Goal: Transaction & Acquisition: Purchase product/service

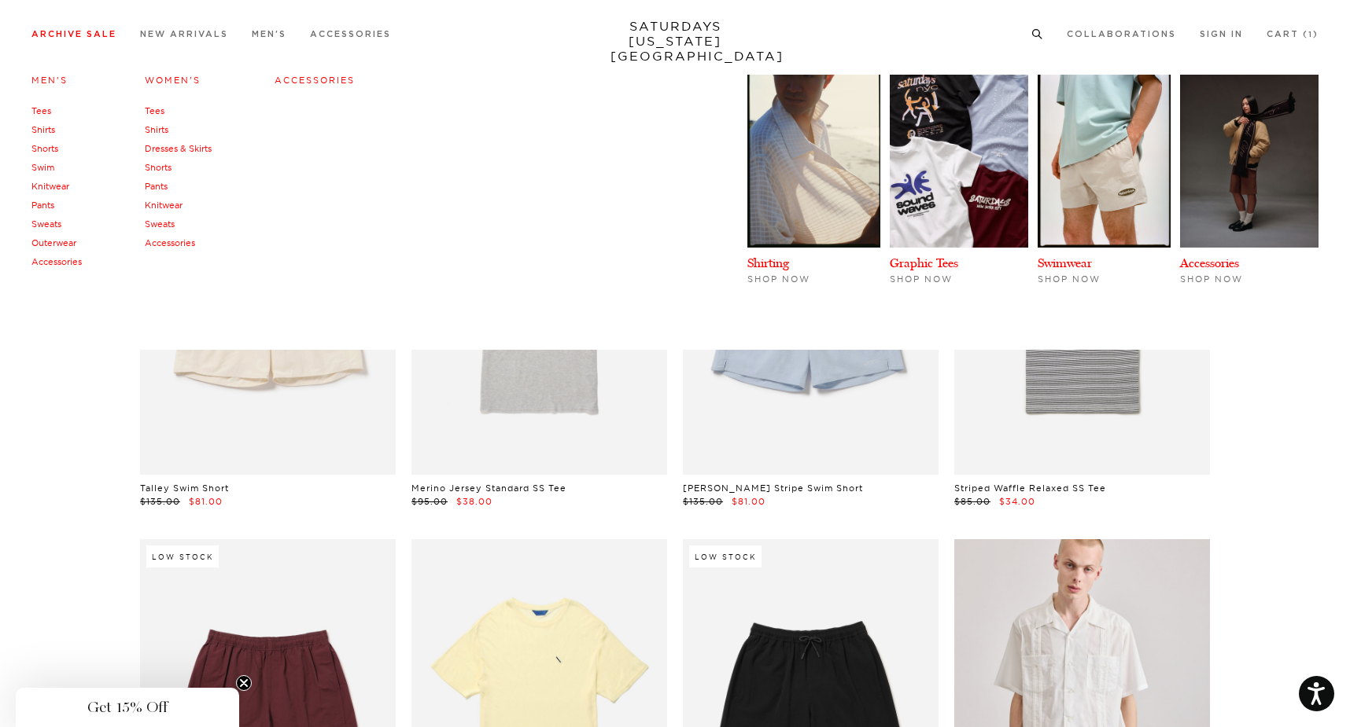
click at [60, 34] on link "Archive Sale" at bounding box center [73, 34] width 85 height 9
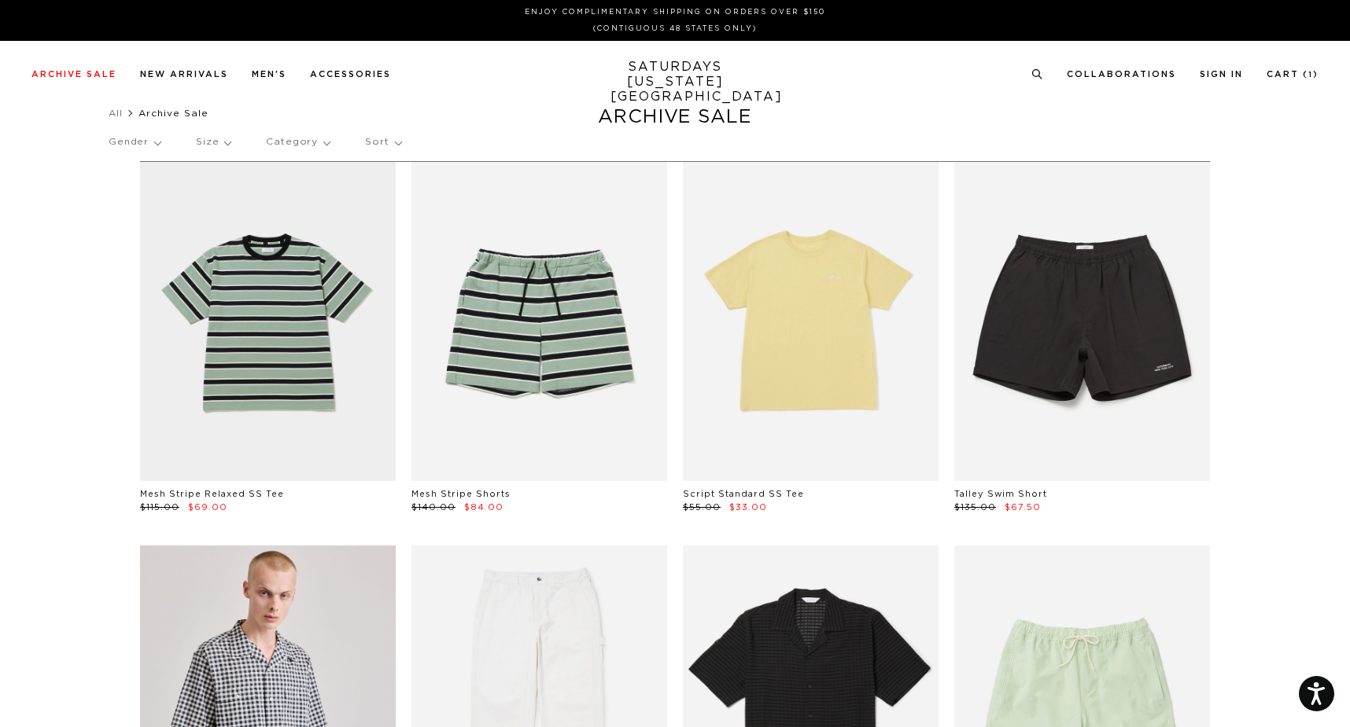
click at [318, 142] on p "Category" at bounding box center [298, 142] width 64 height 36
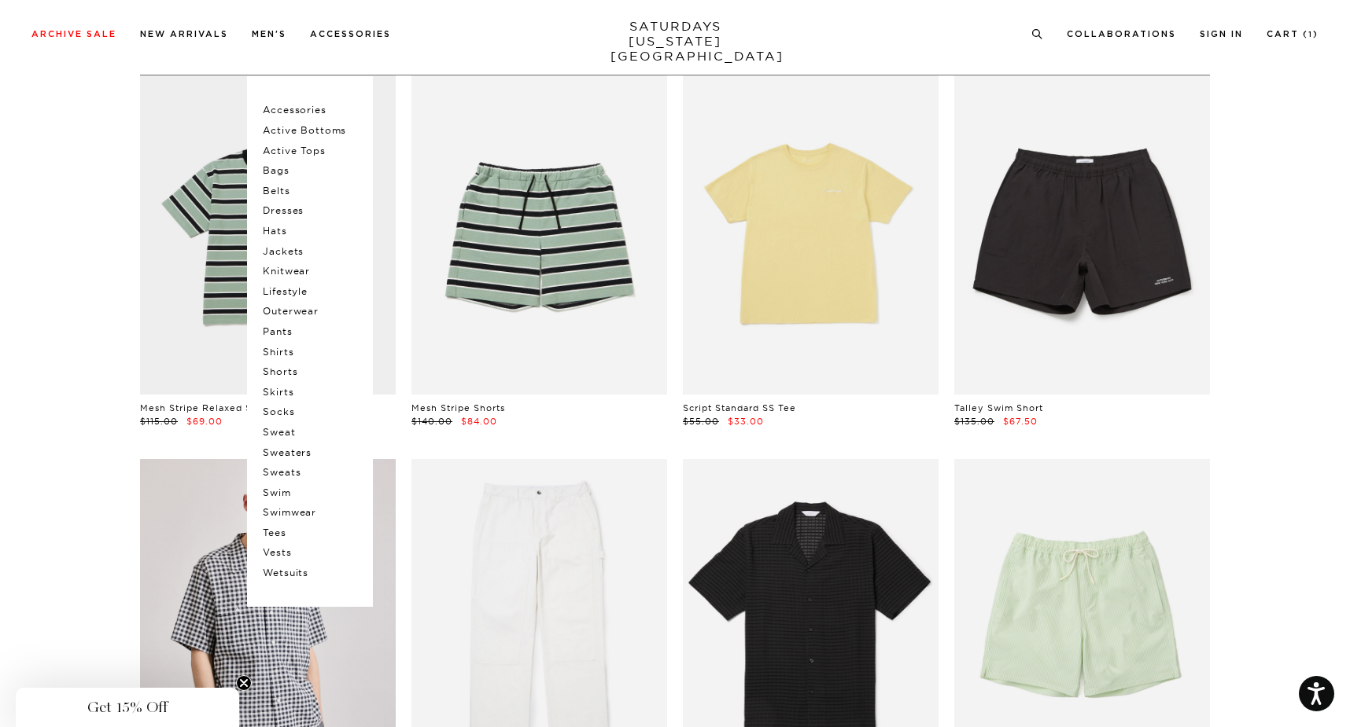
scroll to position [83, 0]
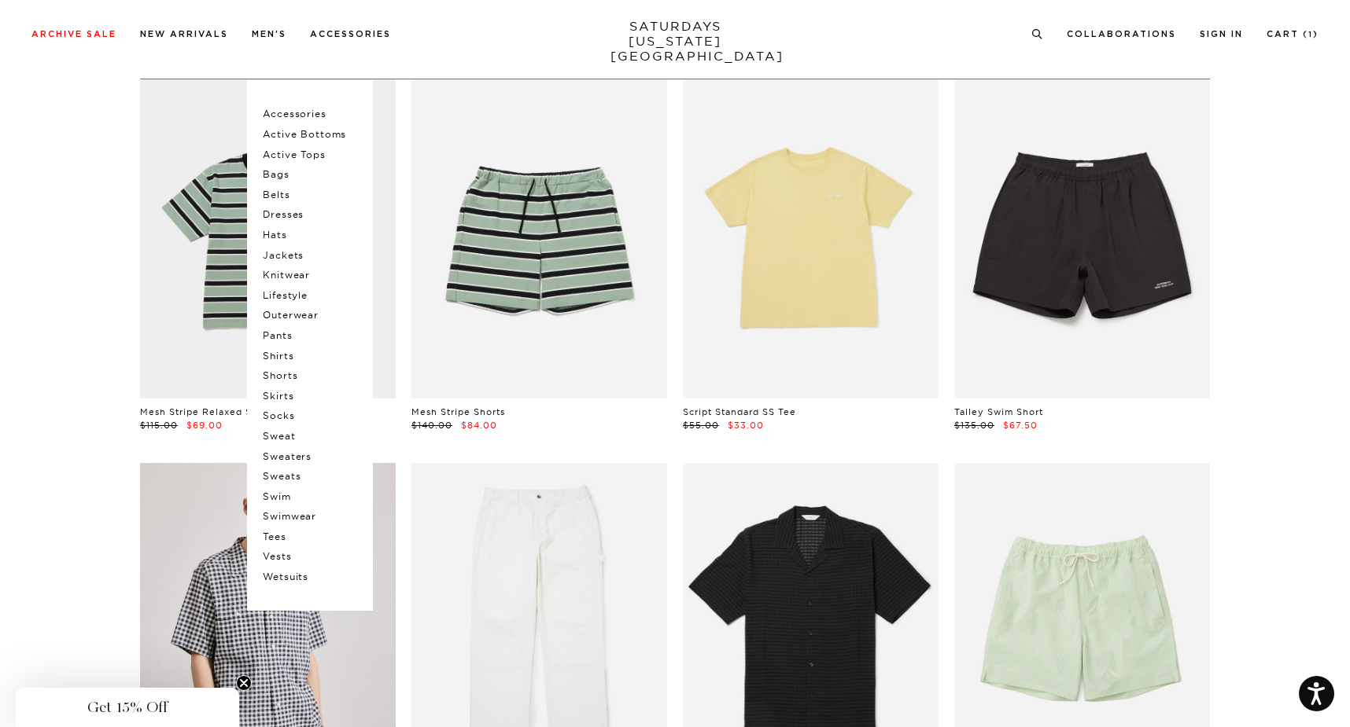
click at [289, 335] on p "Pants" at bounding box center [310, 336] width 94 height 20
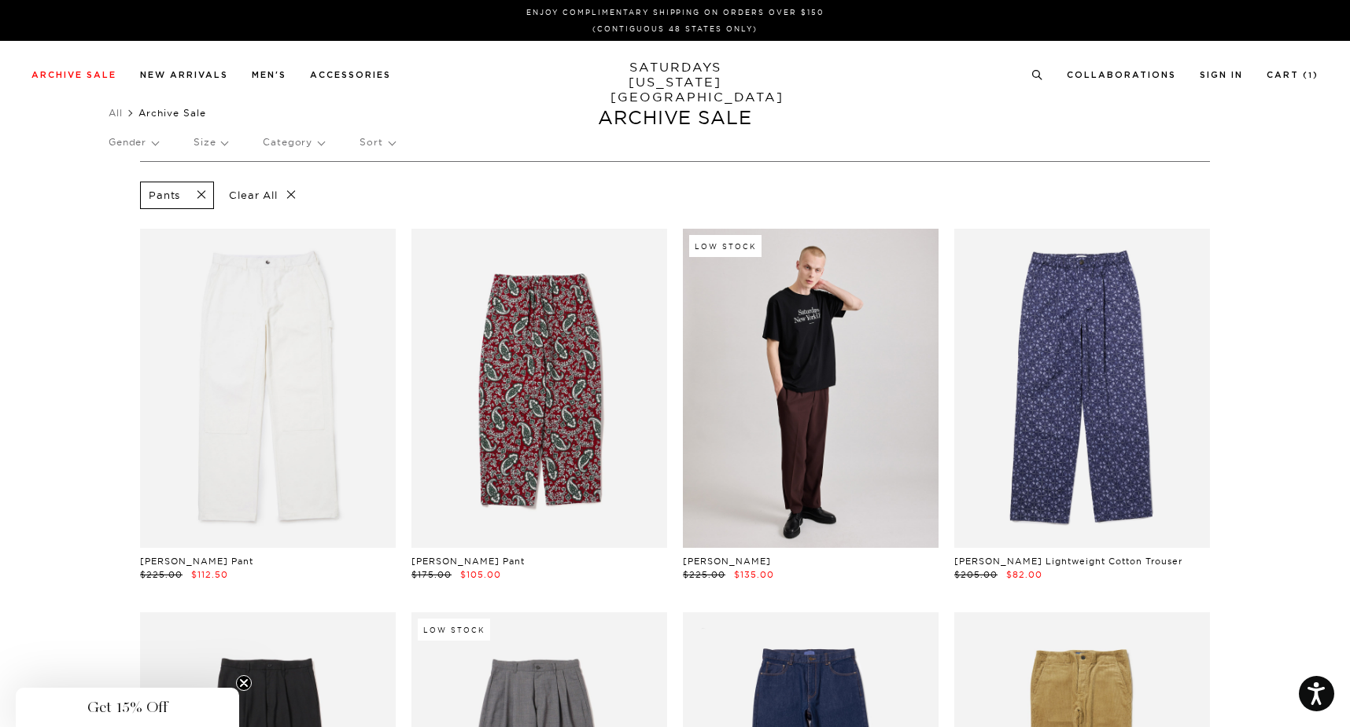
click at [373, 149] on p "Sort" at bounding box center [376, 142] width 35 height 36
click at [404, 235] on p "Price (Lowest-highest)" at bounding box center [419, 237] width 120 height 20
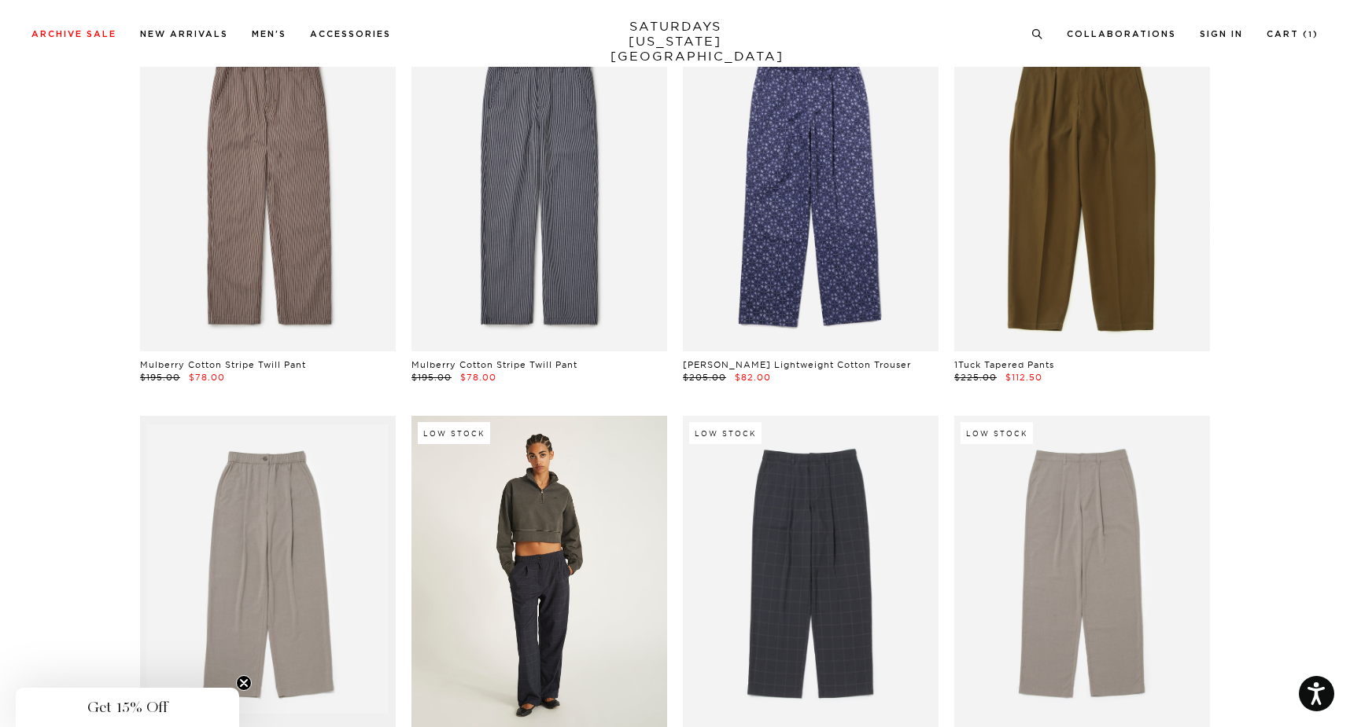
scroll to position [576, 0]
